Goal: Information Seeking & Learning: Understand process/instructions

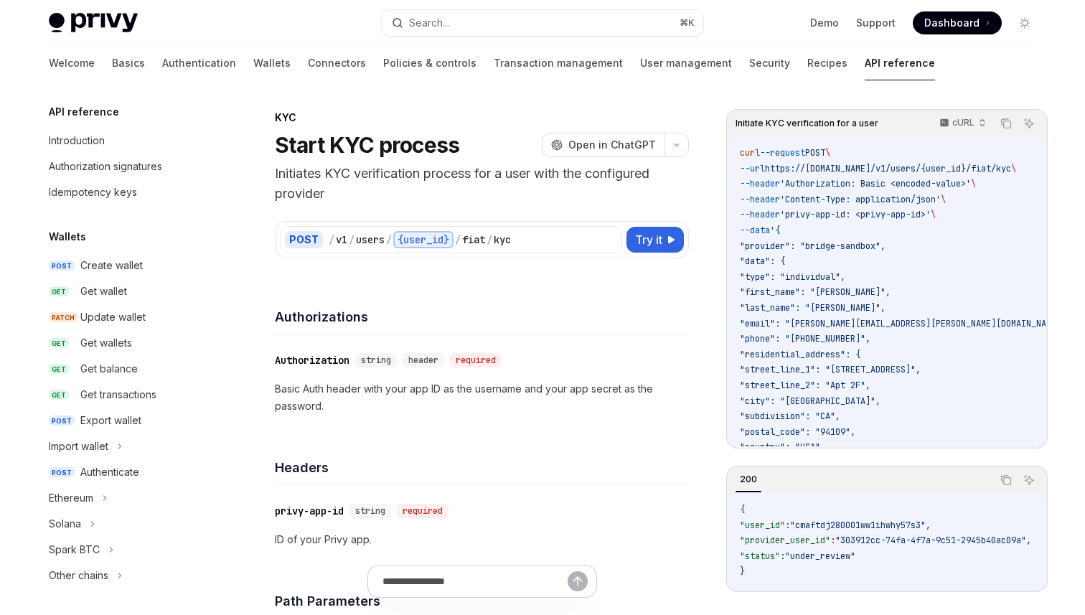
scroll to position [413, 0]
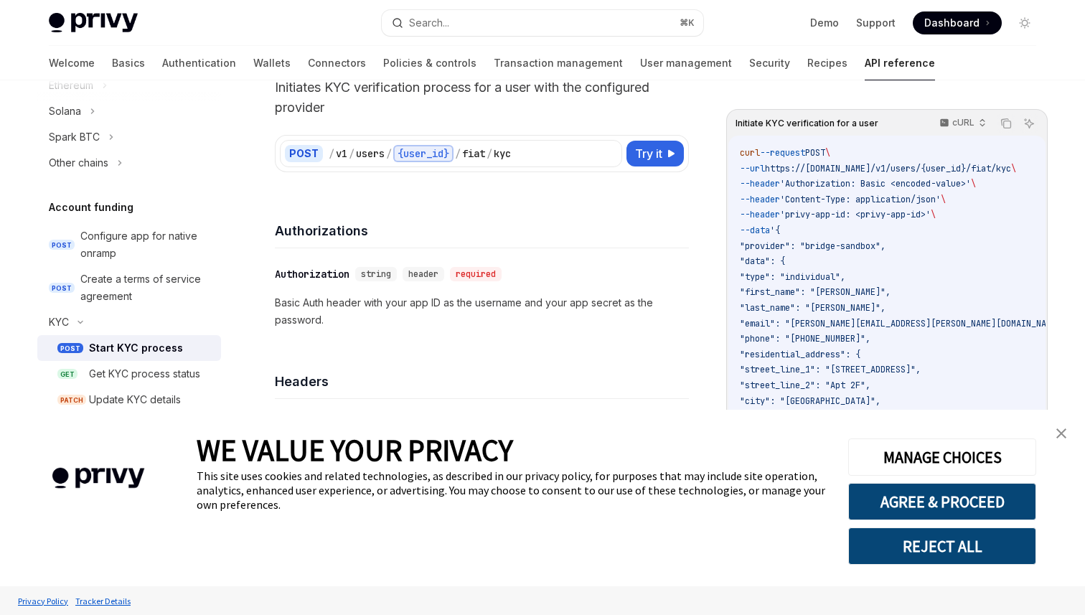
drag, startPoint x: 0, startPoint y: 0, endPoint x: 275, endPoint y: 416, distance: 499.0
click at [275, 416] on div "WE VALUE YOUR PRIVACY This site uses cookies and related technologies, as descr…" at bounding box center [512, 498] width 630 height 177
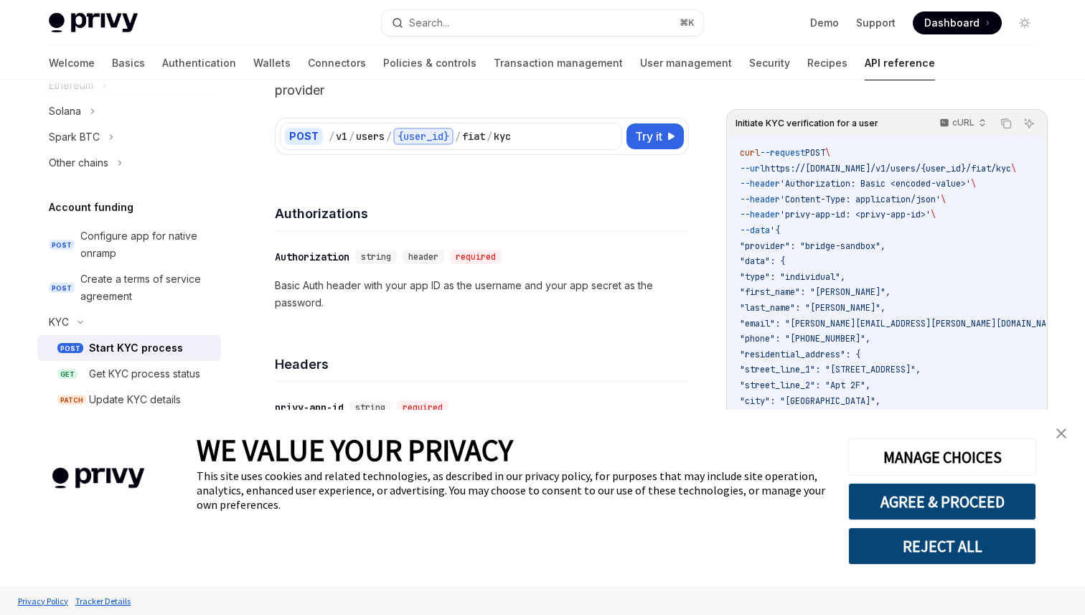
scroll to position [106, 0]
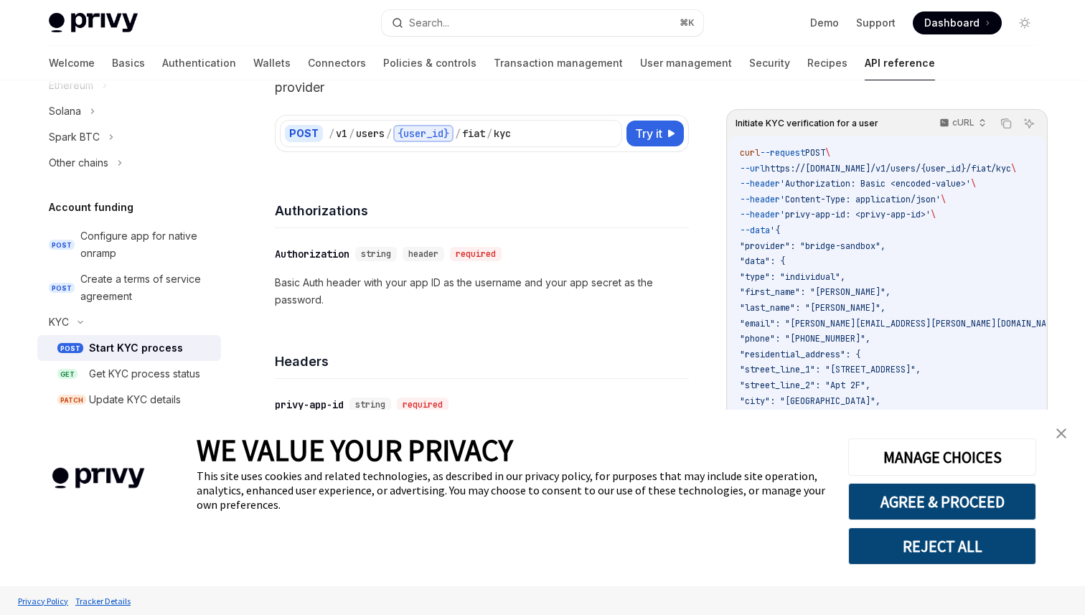
click at [1058, 431] on img "close banner" at bounding box center [1062, 434] width 10 height 10
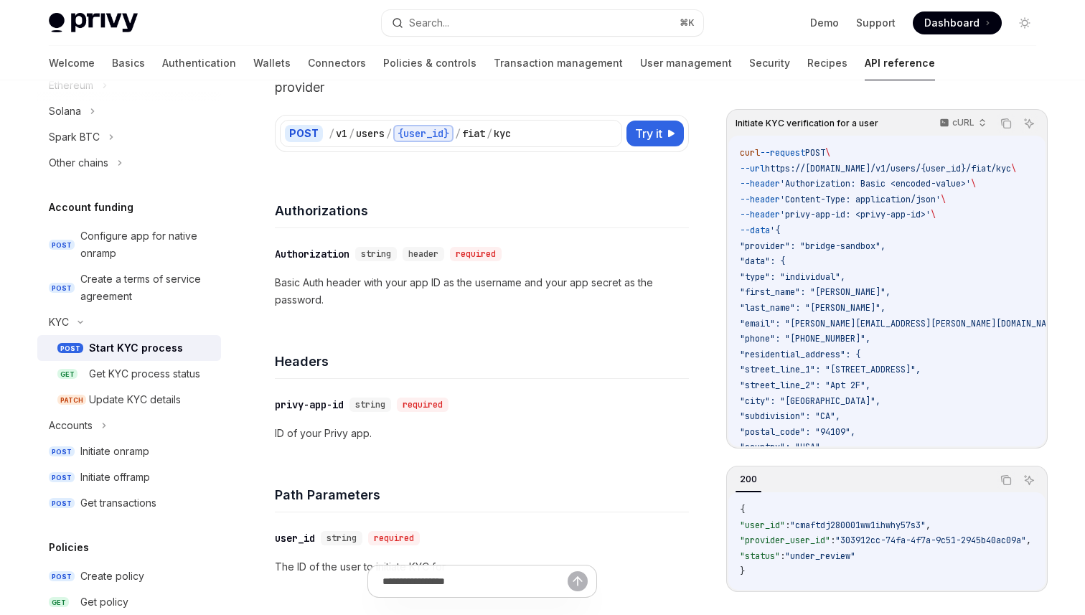
click at [518, 309] on div "​ Authorization string header required Basic Auth header with your app ID as th…" at bounding box center [482, 277] width 414 height 98
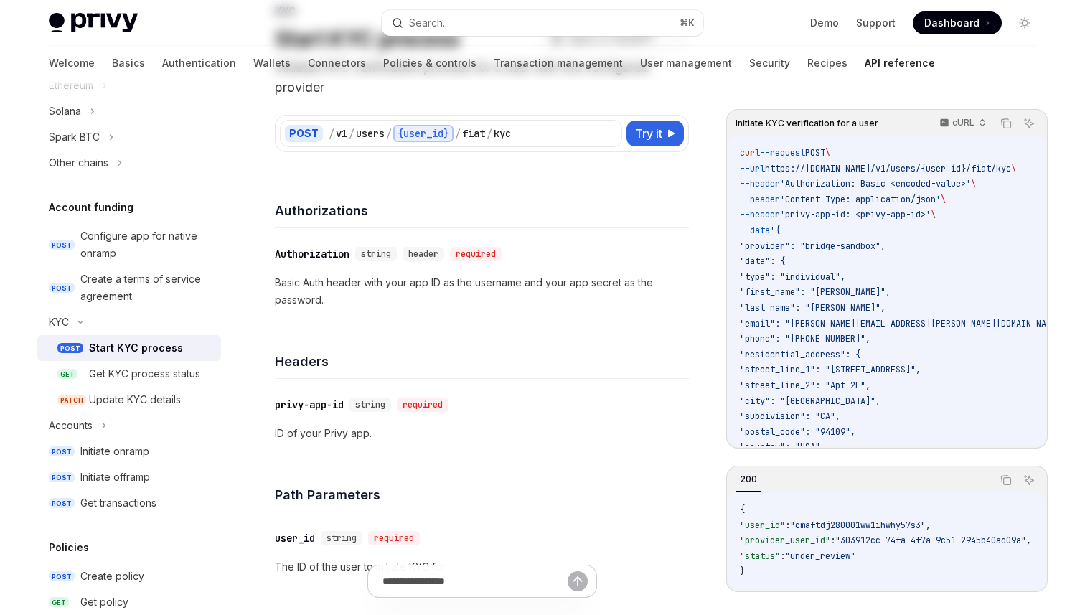
scroll to position [0, 0]
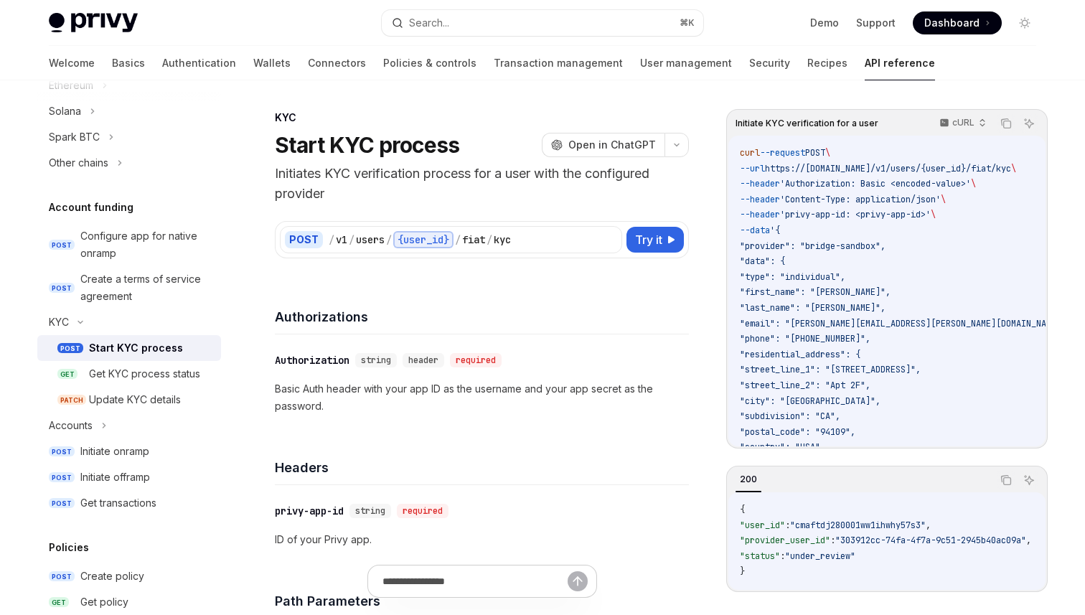
click at [454, 185] on p "Initiates KYC verification process for a user with the configured provider" at bounding box center [482, 184] width 414 height 40
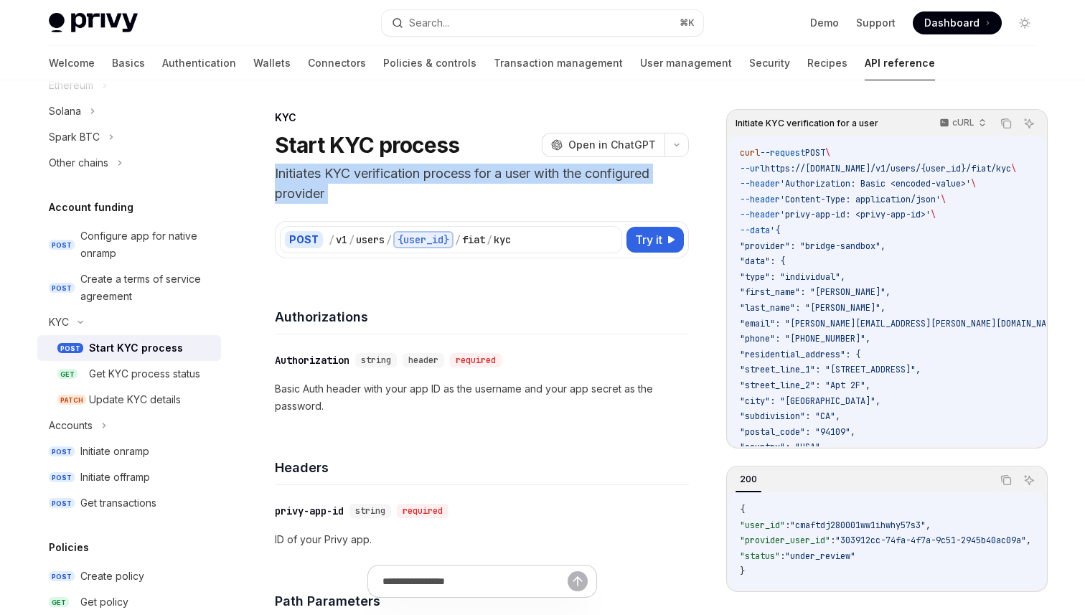
click at [454, 185] on p "Initiates KYC verification process for a user with the configured provider" at bounding box center [482, 184] width 414 height 40
click at [462, 180] on p "Initiates KYC verification process for a user with the configured provider" at bounding box center [482, 184] width 414 height 40
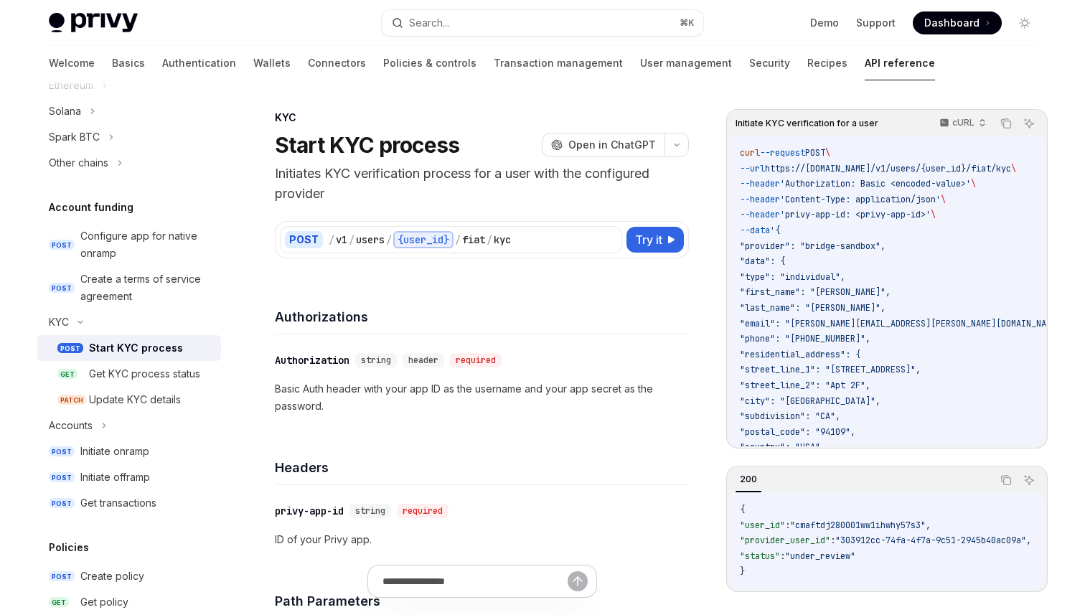
click at [462, 180] on p "Initiates KYC verification process for a user with the configured provider" at bounding box center [482, 184] width 414 height 40
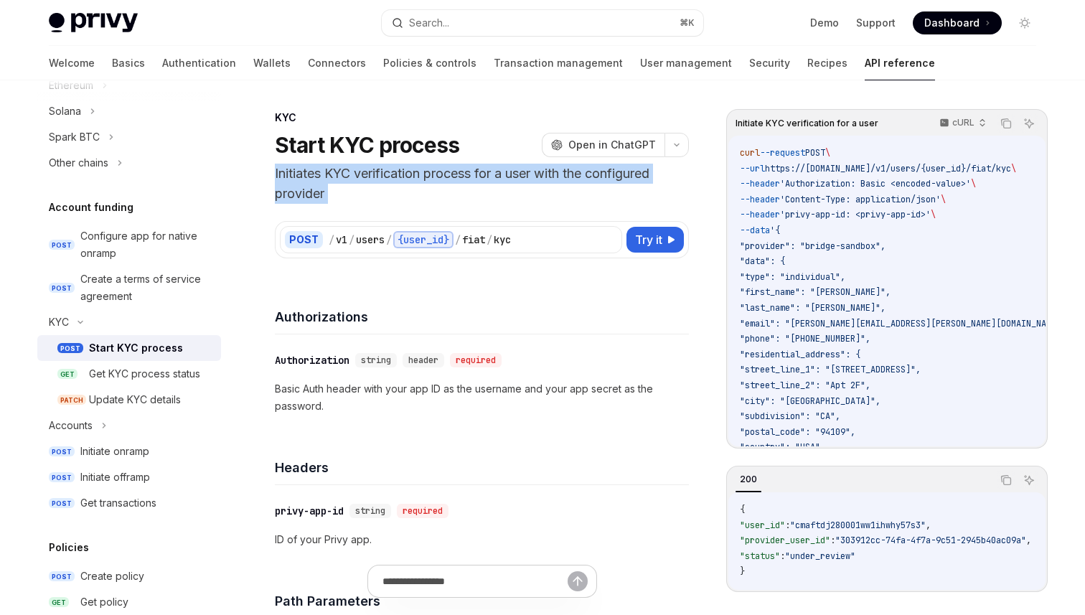
click at [429, 205] on div "POST / v1 / users / {user_id} / fiat / kyc Try it Initiate KYC verification for…" at bounding box center [482, 231] width 414 height 55
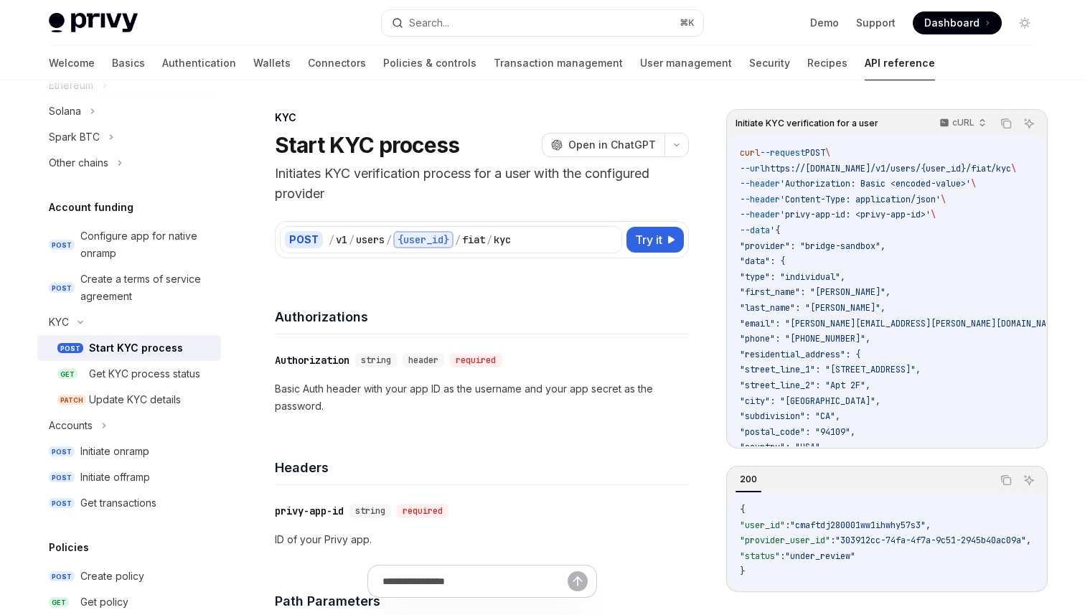
click at [428, 184] on p "Initiates KYC verification process for a user with the configured provider" at bounding box center [482, 184] width 414 height 40
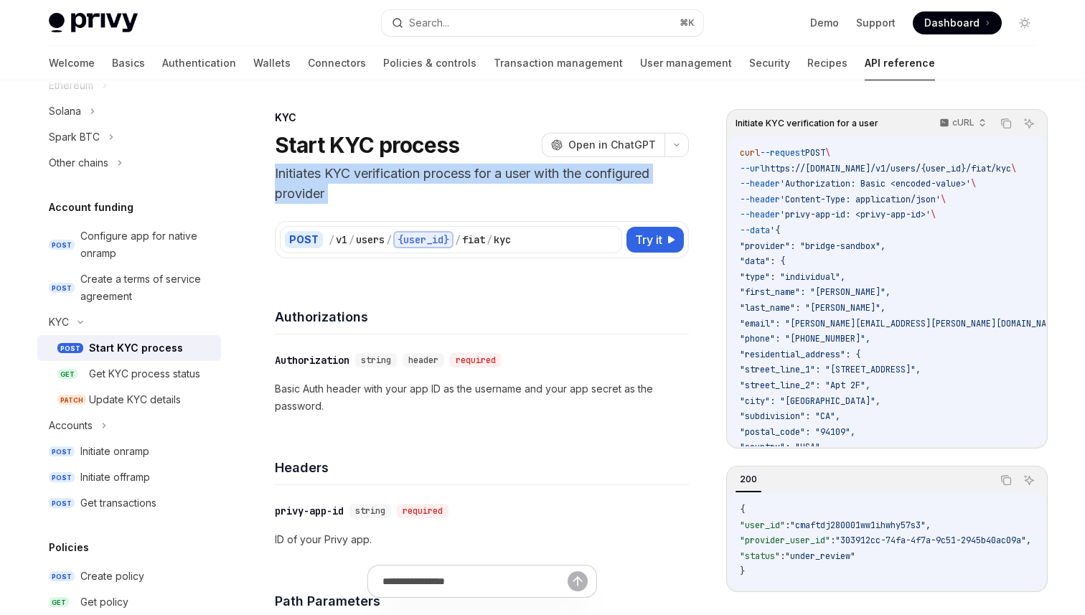
click at [623, 204] on div "POST / v1 / users / {user_id} / fiat / kyc Try it Initiate KYC verification for…" at bounding box center [482, 231] width 414 height 55
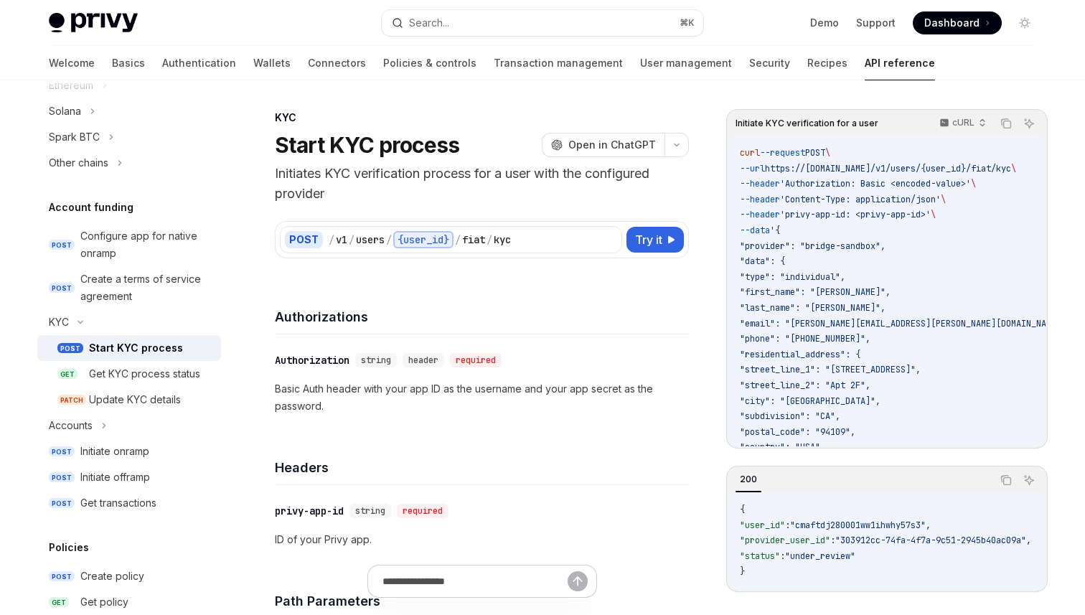
click at [553, 196] on p "Initiates KYC verification process for a user with the configured provider" at bounding box center [482, 184] width 414 height 40
click at [416, 204] on div "POST / v1 / users / {user_id} / fiat / kyc Try it Initiate KYC verification for…" at bounding box center [482, 231] width 414 height 55
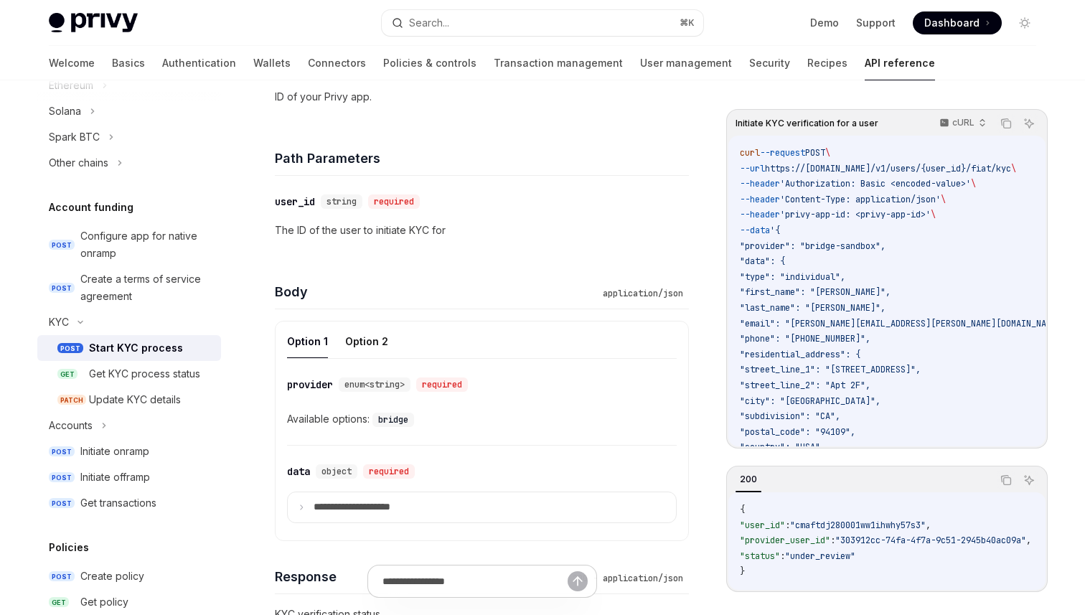
scroll to position [467, 0]
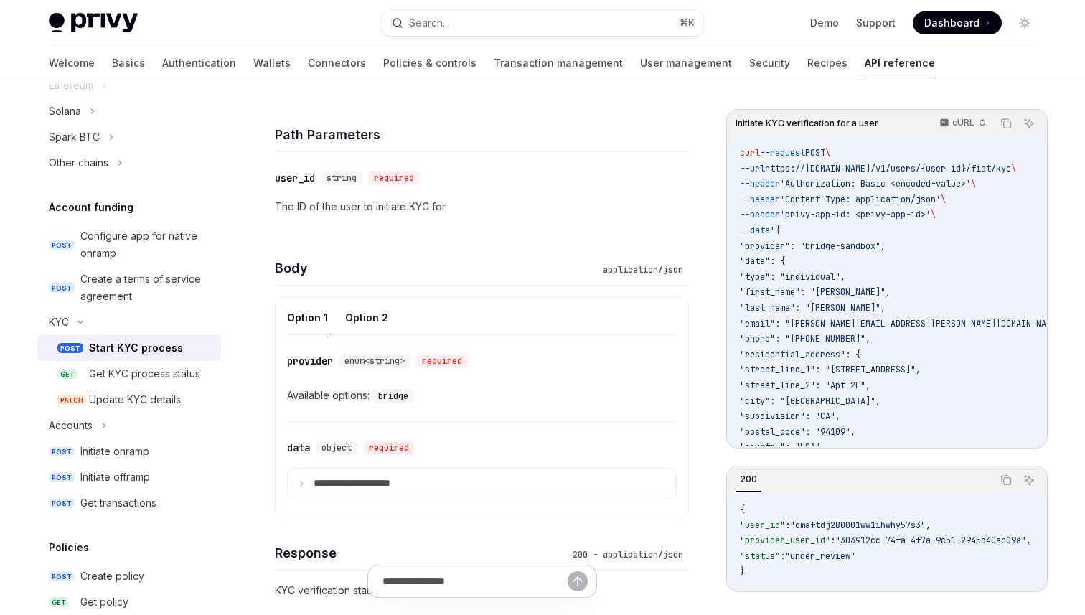
click at [390, 408] on div "​ provider enum<string> required Available options: bridge" at bounding box center [482, 378] width 390 height 86
click at [391, 403] on code "bridge" at bounding box center [394, 396] width 42 height 14
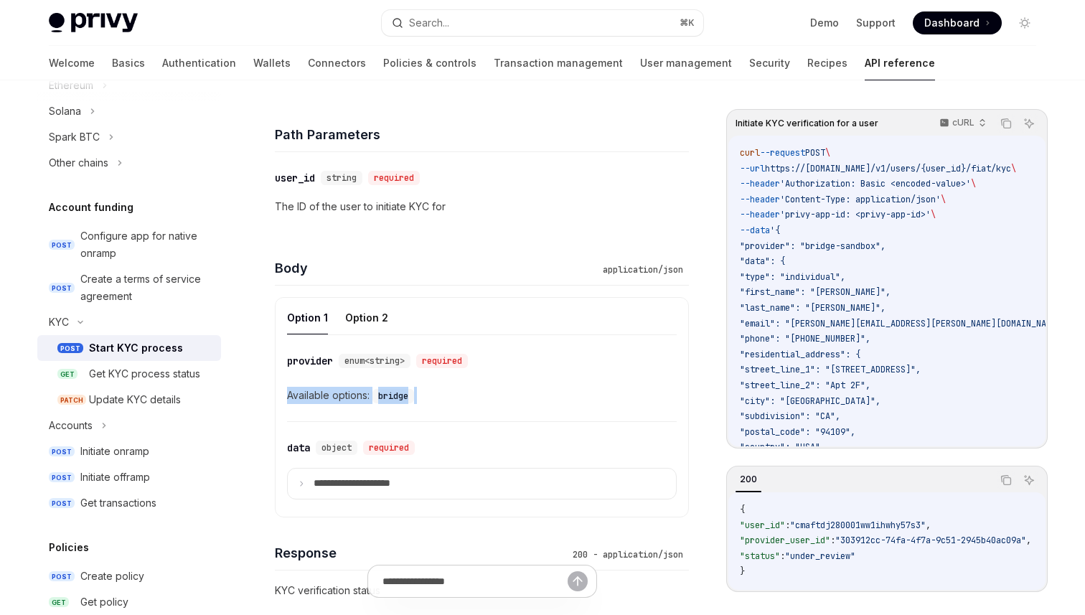
click at [391, 403] on code "bridge" at bounding box center [394, 396] width 42 height 14
click at [472, 413] on div "​ provider enum<string> required Available options: bridge" at bounding box center [482, 378] width 390 height 86
click at [196, 373] on div "Get KYC process status" at bounding box center [144, 373] width 111 height 17
type textarea "*"
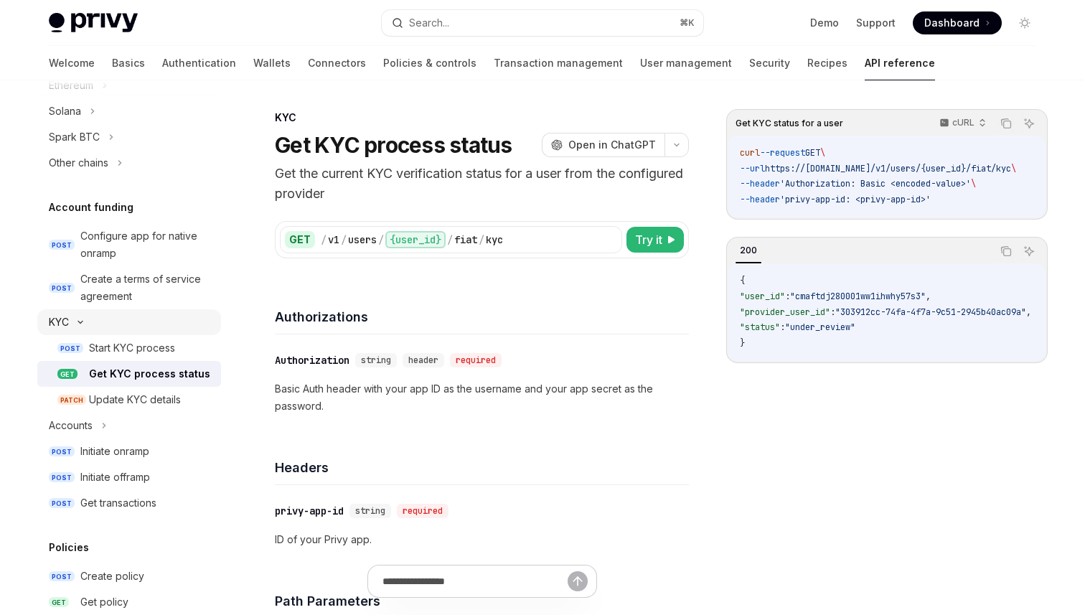
click at [136, 331] on div "KYC" at bounding box center [129, 322] width 184 height 26
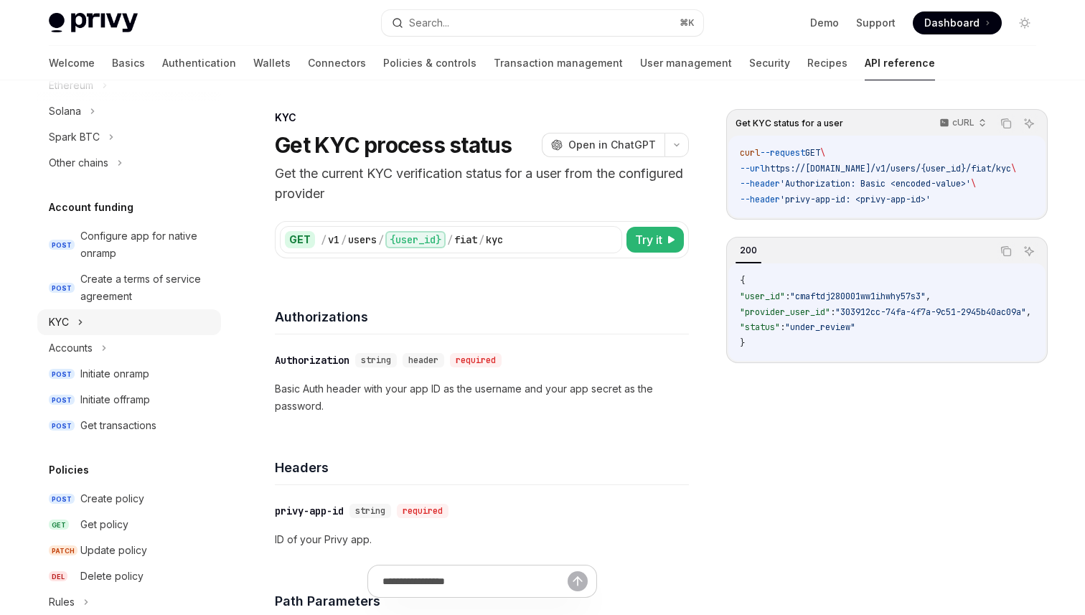
click at [136, 331] on div "KYC" at bounding box center [129, 322] width 184 height 26
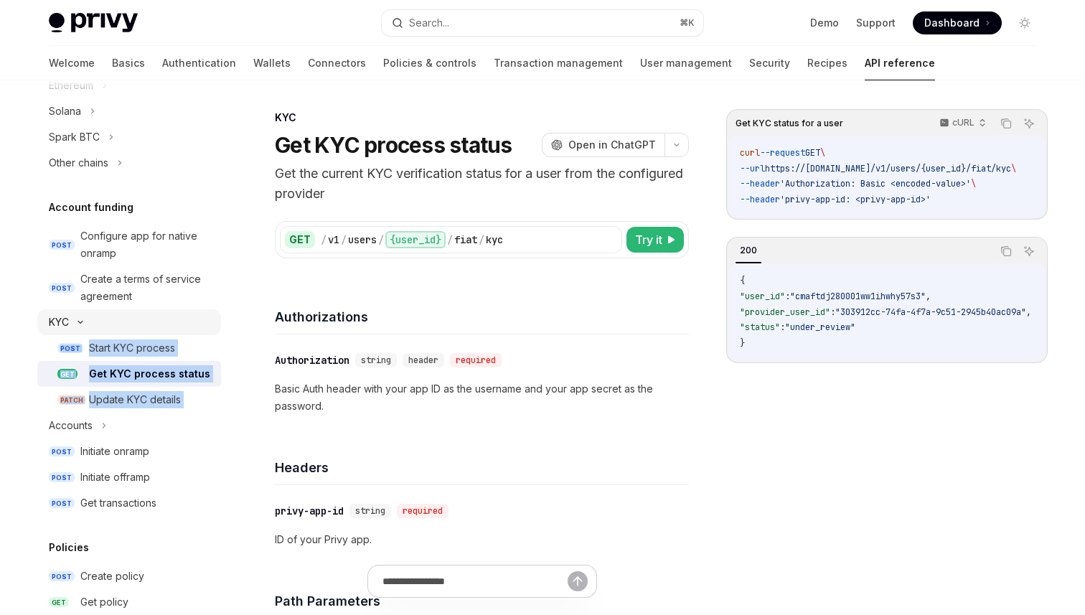
click at [137, 325] on div "KYC" at bounding box center [129, 322] width 184 height 26
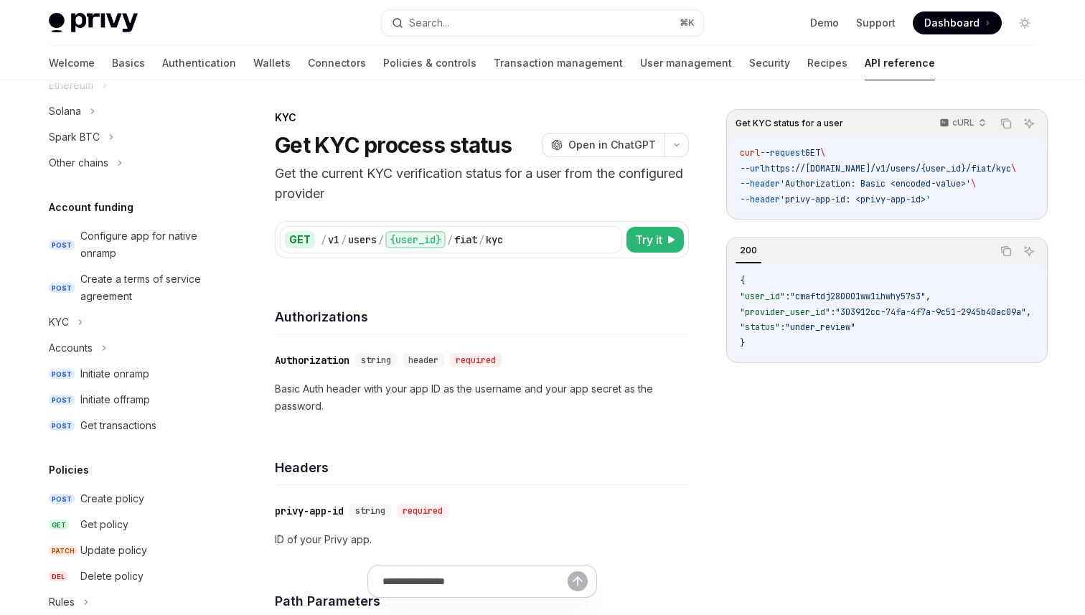
click at [395, 301] on div "Authorizations" at bounding box center [482, 307] width 414 height 53
click at [380, 302] on div "Authorizations" at bounding box center [482, 307] width 414 height 53
drag, startPoint x: 411, startPoint y: 299, endPoint x: 474, endPoint y: 322, distance: 66.5
click at [474, 322] on div "Authorizations" at bounding box center [482, 307] width 414 height 53
click at [474, 322] on h4 "Authorizations" at bounding box center [482, 316] width 414 height 19
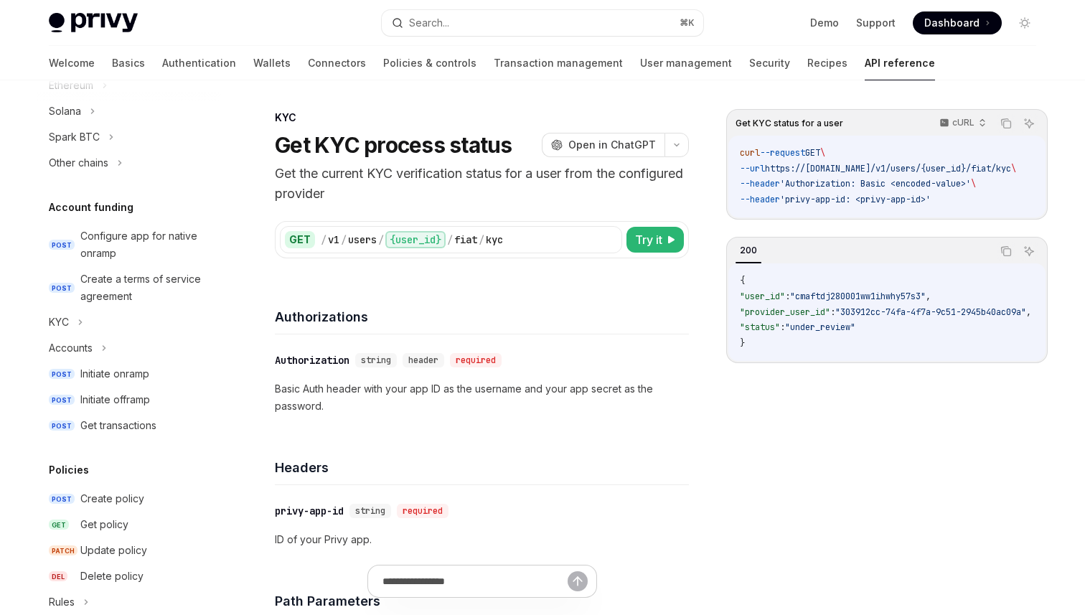
click at [71, 206] on h5 "Account funding" at bounding box center [91, 207] width 85 height 17
click at [68, 316] on div "KYC" at bounding box center [59, 322] width 20 height 17
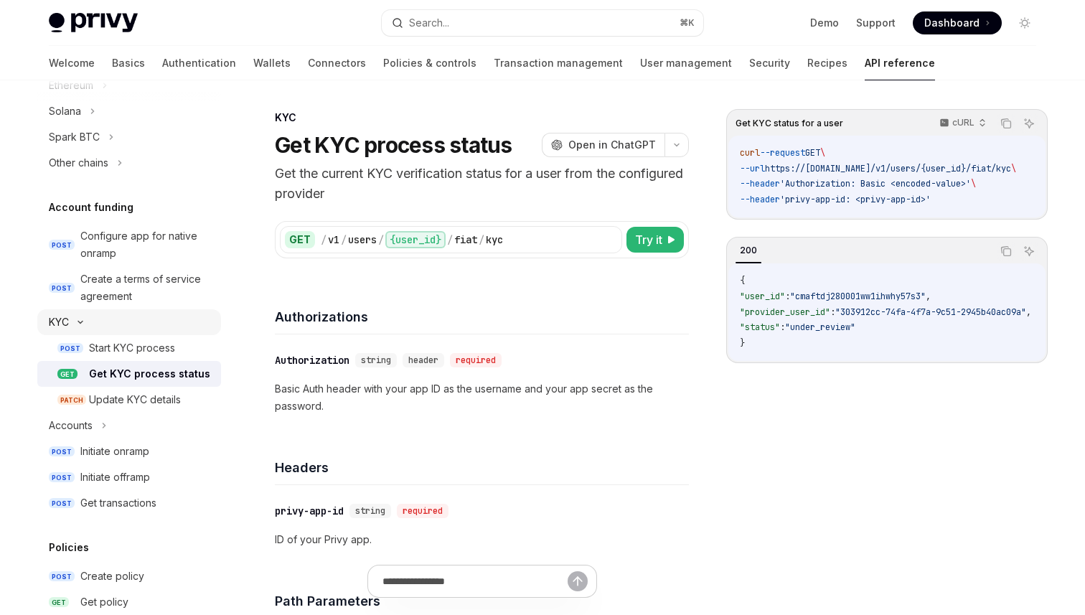
click at [68, 316] on div "KYC" at bounding box center [59, 322] width 20 height 17
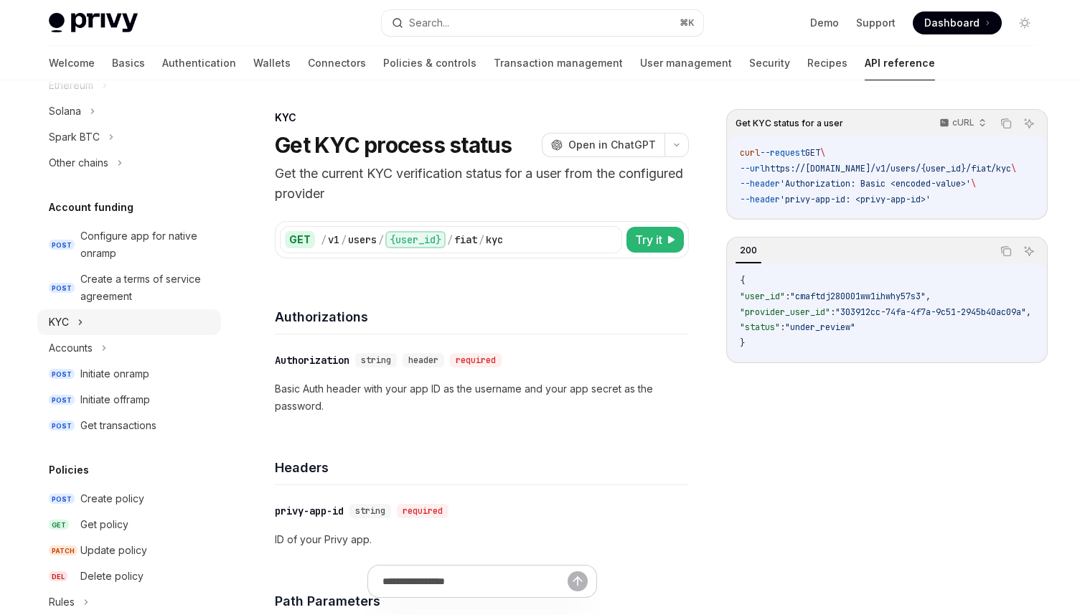
click at [68, 316] on div "KYC" at bounding box center [59, 322] width 20 height 17
